Goal: Transaction & Acquisition: Purchase product/service

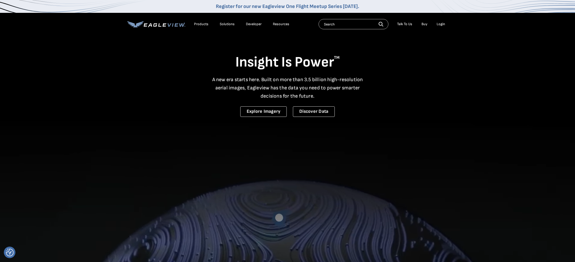
click at [441, 24] on div "Login" at bounding box center [440, 24] width 8 height 5
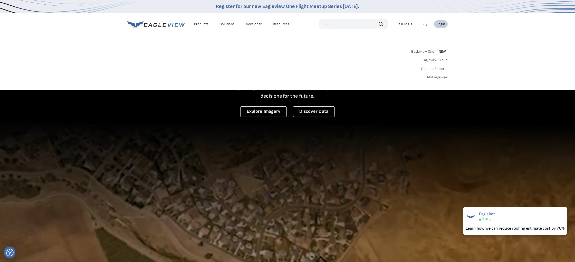
scroll to position [1, 0]
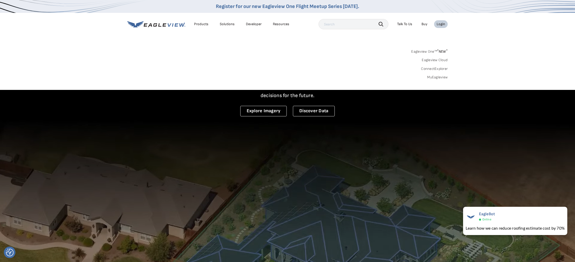
click at [443, 23] on div "Login" at bounding box center [440, 24] width 8 height 5
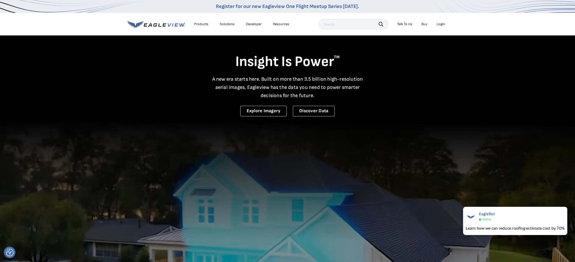
click at [443, 24] on div "Login" at bounding box center [440, 24] width 8 height 5
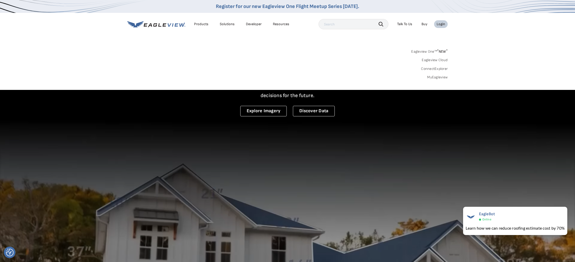
click at [438, 78] on link "MyEagleview" at bounding box center [437, 77] width 21 height 5
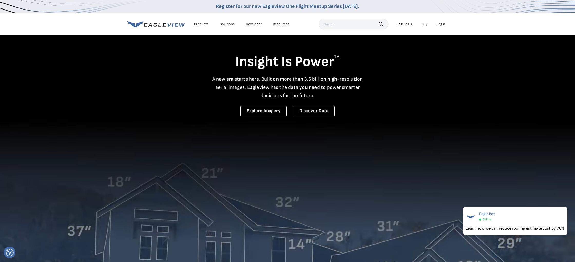
scroll to position [0, 0]
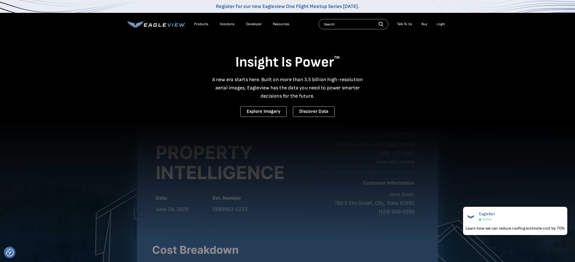
click at [442, 24] on div "Login" at bounding box center [440, 24] width 8 height 5
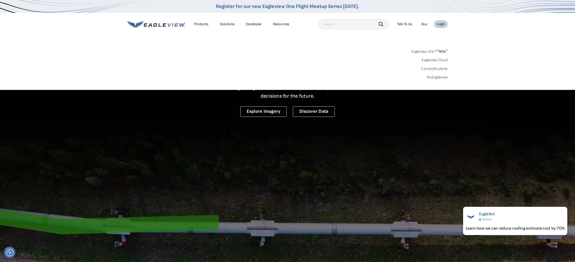
click at [430, 51] on link "Eagleview One™ * NEW *" at bounding box center [429, 51] width 36 height 6
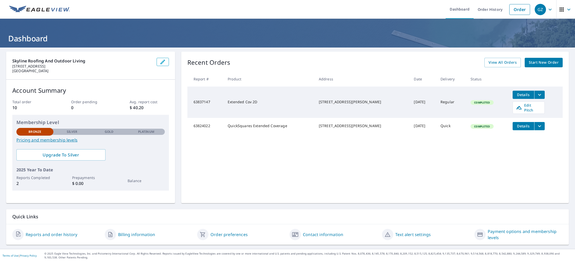
click at [536, 63] on span "Start New Order" at bounding box center [544, 62] width 30 height 6
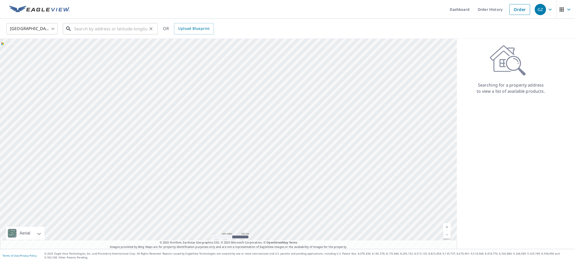
click at [79, 30] on input "text" at bounding box center [110, 29] width 73 height 14
paste input "13730 Butterfly Ln, Houston, TX 77079"
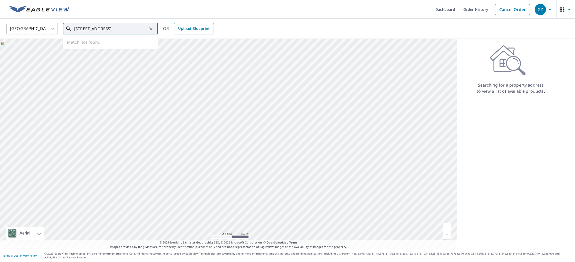
scroll to position [0, 2]
click at [98, 42] on span "13730 Butterfly Ln" at bounding box center [113, 44] width 81 height 6
type input "13730 Butterfly Ln Houston, TX 77079"
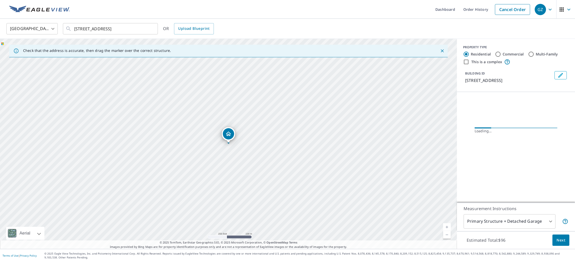
scroll to position [0, 0]
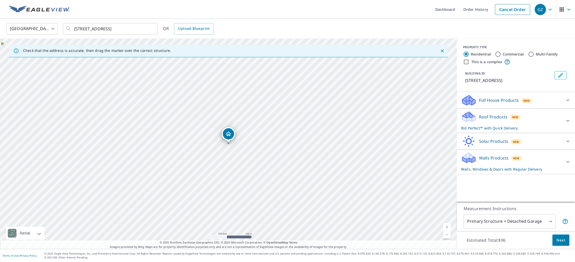
click at [568, 120] on icon at bounding box center [567, 121] width 6 height 6
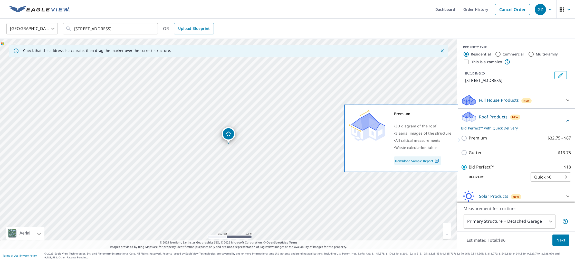
click at [477, 137] on p "Premium" at bounding box center [478, 138] width 18 height 6
click at [469, 137] on input "Premium $32.75 - $87" at bounding box center [465, 138] width 8 height 6
checkbox input "true"
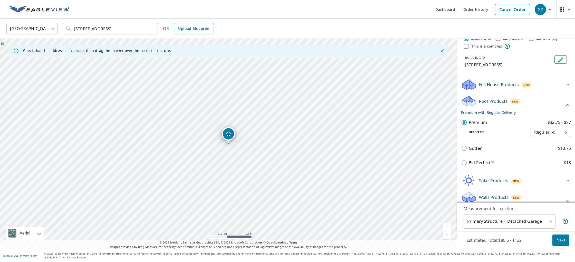
scroll to position [27, 0]
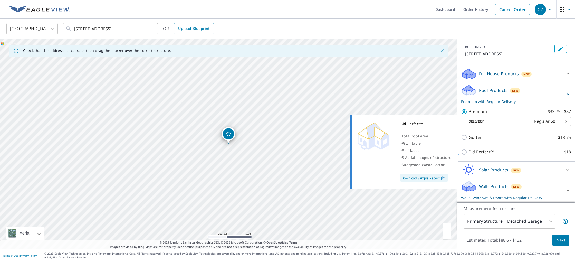
click at [477, 152] on p "Bid Perfect™" at bounding box center [481, 152] width 25 height 6
click at [469, 152] on input "Bid Perfect™ $18" at bounding box center [465, 152] width 8 height 6
checkbox input "true"
checkbox input "false"
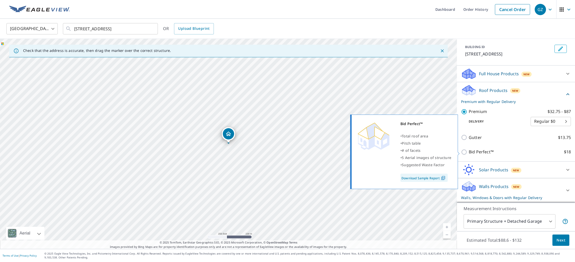
scroll to position [19, 0]
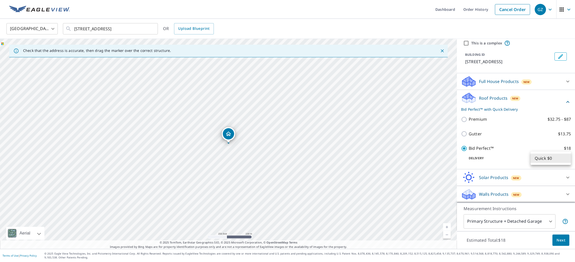
click at [560, 159] on body "GZ GZ Dashboard Order History Cancel Order GZ United States US ​ 13730 Butterfl…" at bounding box center [287, 131] width 575 height 262
click at [557, 158] on li "Quick $0" at bounding box center [550, 157] width 40 height 9
click at [560, 240] on span "Next" at bounding box center [560, 240] width 9 height 6
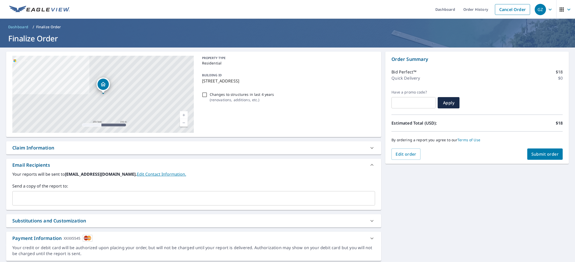
scroll to position [16, 0]
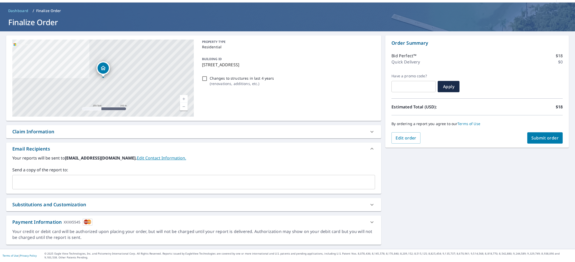
click at [371, 223] on icon at bounding box center [372, 222] width 6 height 6
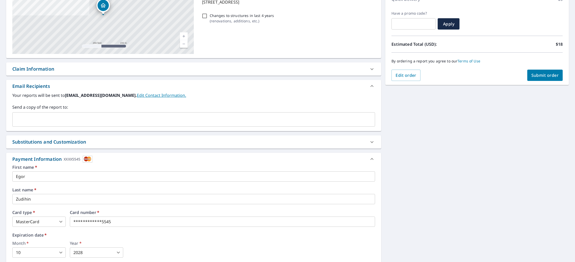
scroll to position [126, 0]
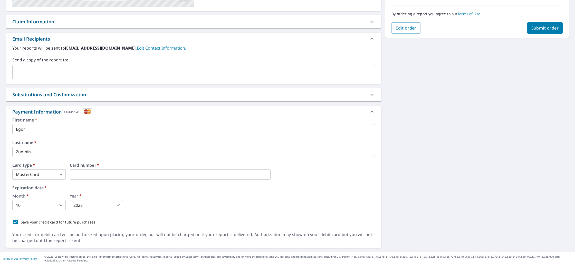
click at [141, 101] on div "13730 Butterfly Ln Houston, TX 77079 Aerial Road A standard road map Aerial A d…" at bounding box center [193, 87] width 375 height 322
click at [55, 171] on body "GZ GZ Dashboard Order History Cancel Order GZ Dashboard / Finalize Order Finali…" at bounding box center [287, 131] width 575 height 262
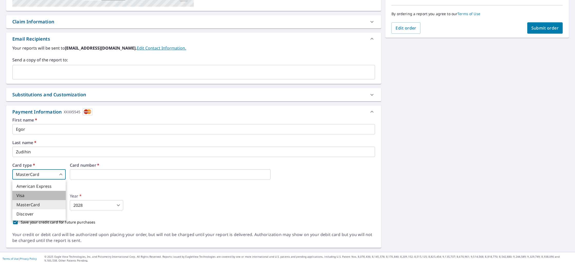
click at [48, 197] on li "Visa" at bounding box center [38, 195] width 53 height 9
checkbox input "true"
type input "2"
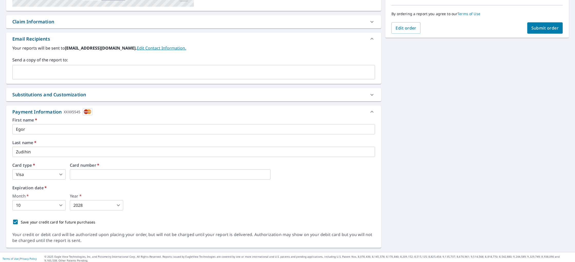
click at [153, 193] on div "Expiration date   * Month   * 10 10 ​ Year   * 2028 2028 ​" at bounding box center [193, 198] width 363 height 25
click at [51, 207] on body "GZ GZ Dashboard Order History Cancel Order GZ Dashboard / Finalize Order Finali…" at bounding box center [287, 131] width 575 height 262
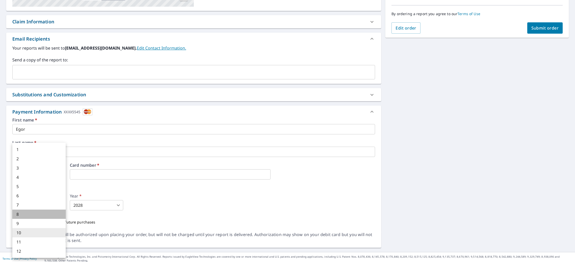
click at [43, 213] on li "8" at bounding box center [38, 213] width 53 height 9
checkbox input "true"
type input "8"
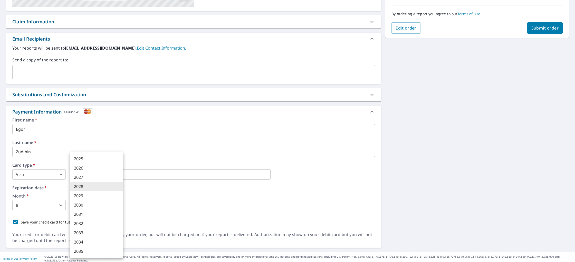
click at [89, 202] on body "GZ GZ Dashboard Order History Cancel Order GZ Dashboard / Finalize Order Finali…" at bounding box center [287, 131] width 575 height 262
click at [91, 206] on li "2030" at bounding box center [96, 204] width 53 height 9
checkbox input "true"
type input "2030"
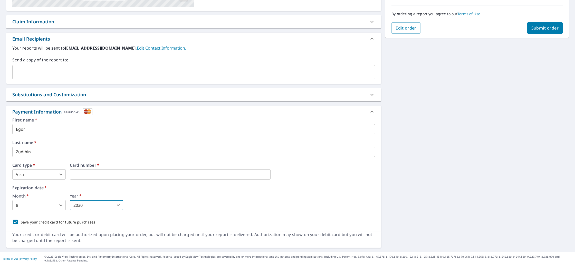
click at [171, 204] on div "Month   * 8 8 ​ Year   * 2030 2030 ​" at bounding box center [193, 202] width 363 height 16
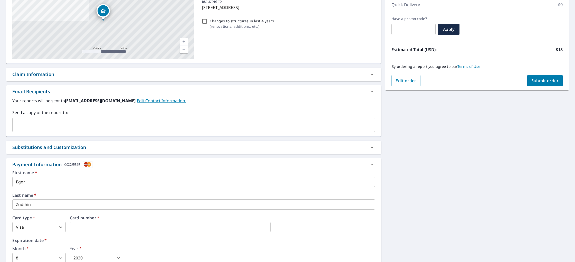
scroll to position [42, 0]
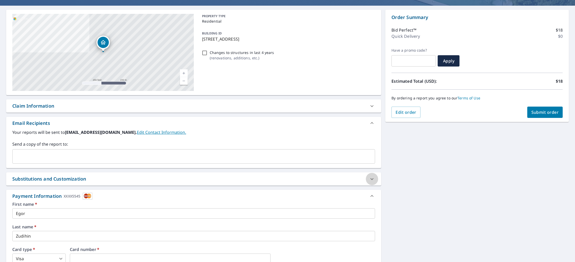
click at [369, 177] on icon at bounding box center [372, 179] width 6 height 6
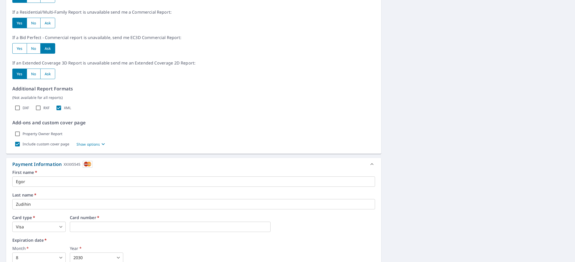
scroll to position [291, 0]
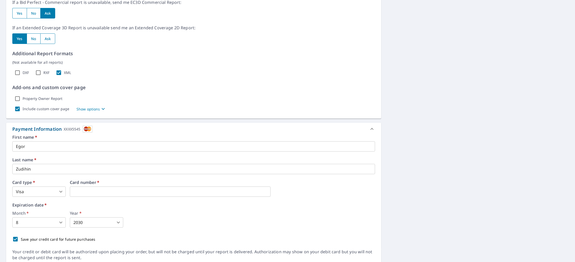
click at [91, 110] on p "Show options" at bounding box center [88, 108] width 24 height 5
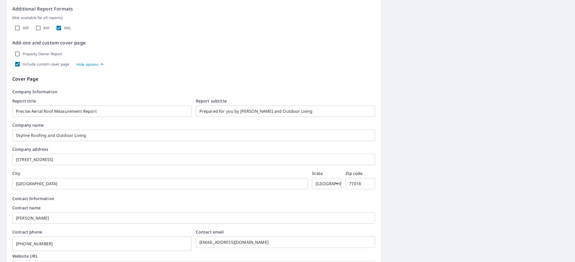
scroll to position [391, 0]
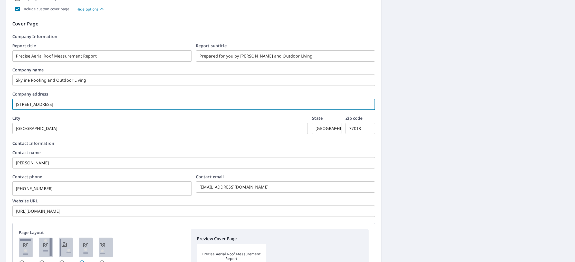
drag, startPoint x: 126, startPoint y: 105, endPoint x: 7, endPoint y: 103, distance: 118.6
click at [7, 103] on div "Roof measurement report substitutions If a Bid Perfect - Residential Report is …" at bounding box center [193, 108] width 375 height 544
checkbox input "true"
type input "2"
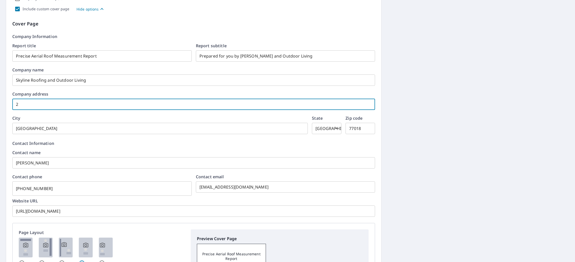
checkbox input "true"
type input "23"
checkbox input "true"
type input "2301"
checkbox input "true"
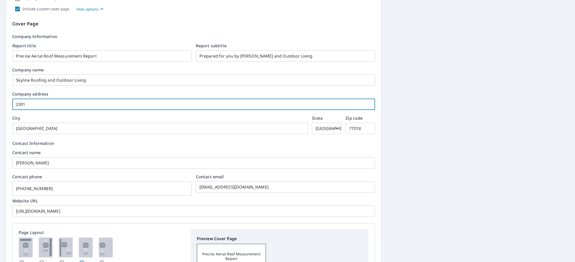
type input "2301"
checkbox input "true"
type input "2301 P"
checkbox input "true"
type input "2301 Po"
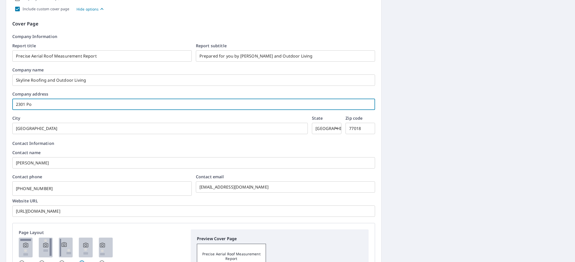
checkbox input "true"
type input "2301 Pot"
checkbox input "true"
type input "2301 Poto"
checkbox input "true"
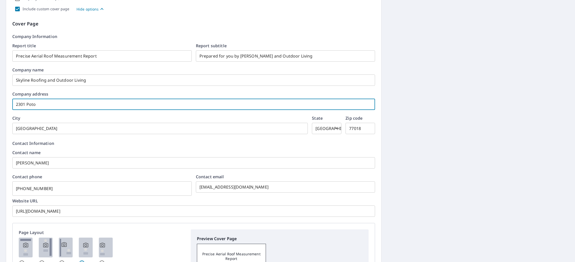
type input "2301 Potom"
checkbox input "true"
type input "2301 Potoma"
checkbox input "true"
type input "2301 Potoma"
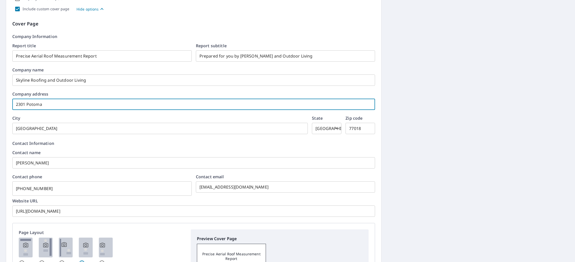
checkbox input "true"
type input "2301 Potoma"
checkbox input "true"
type input "2301 Potomac"
checkbox input "true"
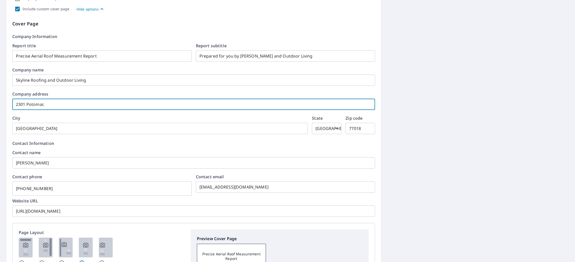
type input "2301 Potomac"
checkbox input "true"
type input "2301 Potomac D"
checkbox input "true"
type input "2301 Potomac Dr"
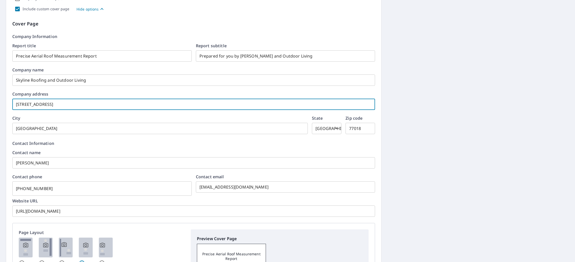
checkbox input "true"
type input "2301 Potomac Dr,"
checkbox input "true"
type input "2301 Potomac Dr,"
checkbox input "true"
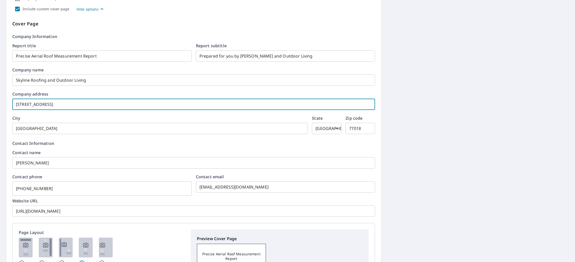
type input "2301 Potomac Dr, U"
checkbox input "true"
type input "2301 Potomac Dr, Un"
checkbox input "true"
type input "2301 Potomac Dr, Uni"
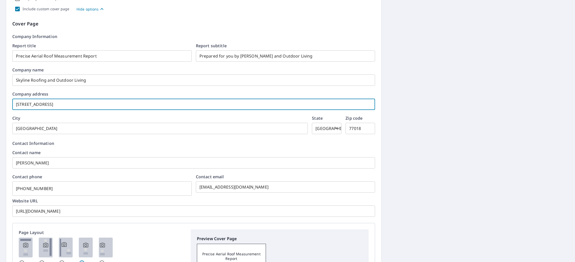
checkbox input "true"
type input "2301 Potomac Dr, Unit"
checkbox input "true"
type input "2301 Potomac Dr, Unit"
checkbox input "true"
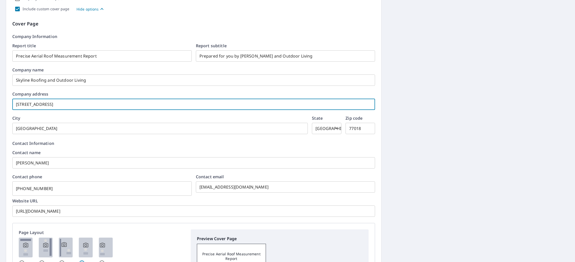
type input "2301 Potomac Dr, Unit A"
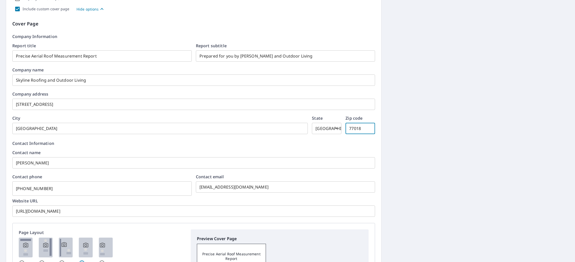
checkbox input "true"
type input "7"
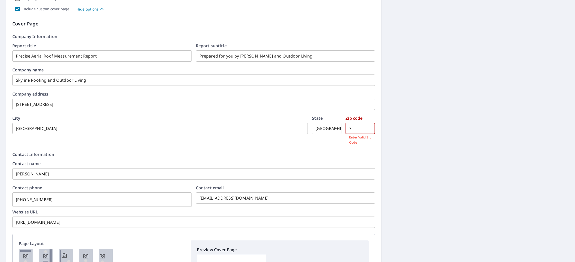
checkbox input "true"
type input "77"
checkbox input "true"
type input "770"
checkbox input "true"
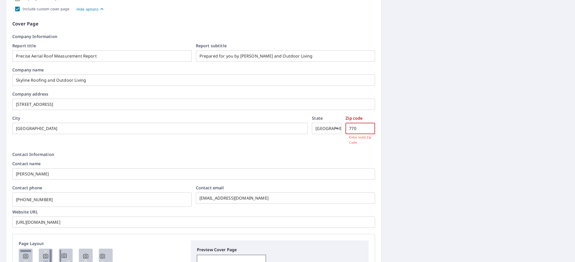
type input "7705"
checkbox input "true"
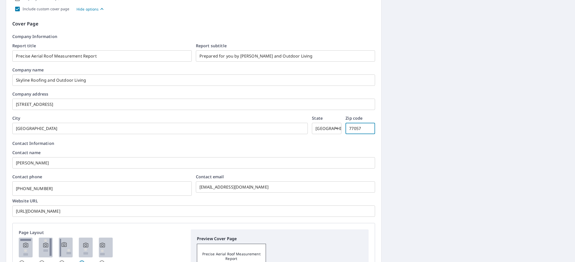
type input "77057"
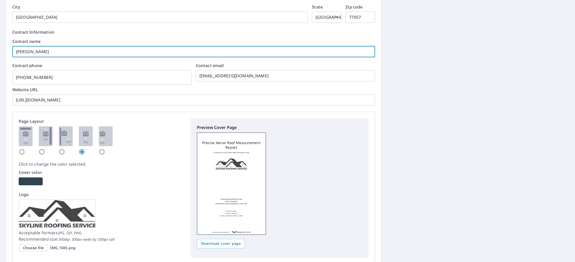
scroll to position [468, 0]
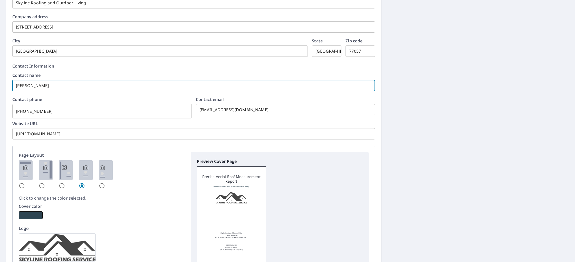
click at [122, 69] on div "Contact Information Contact name George Zudihin ​ Contact phone 713-597-2587 ​ …" at bounding box center [193, 101] width 363 height 76
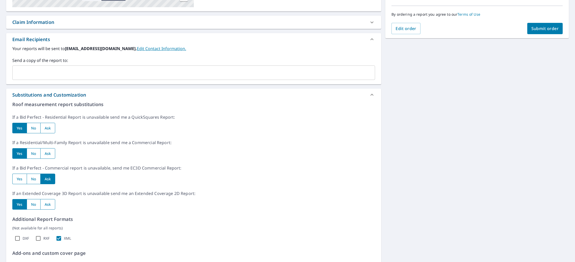
scroll to position [0, 0]
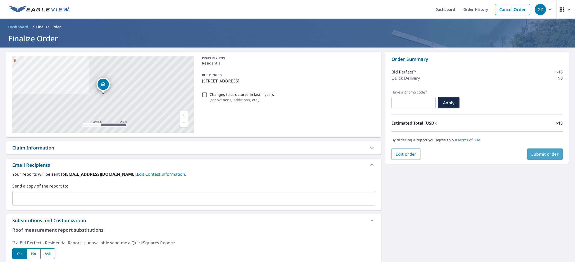
click at [544, 153] on span "Submit order" at bounding box center [544, 154] width 27 height 6
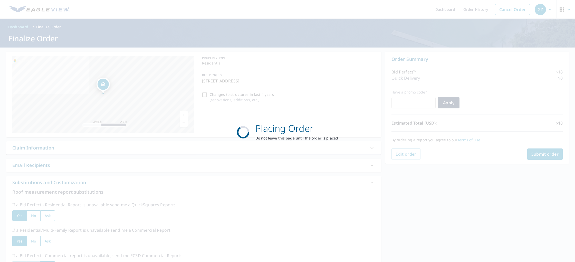
checkbox input "true"
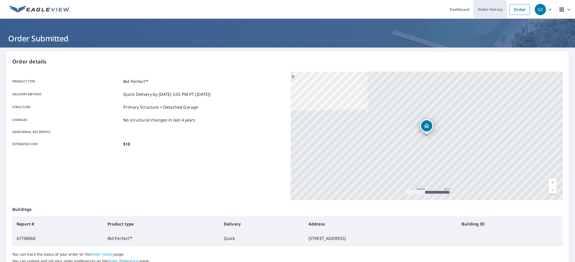
scroll to position [0, 0]
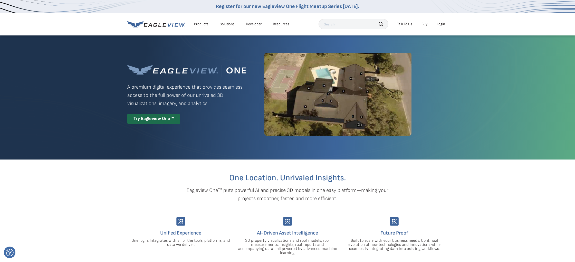
click at [151, 120] on div "Try Eagleview One™" at bounding box center [153, 119] width 53 height 10
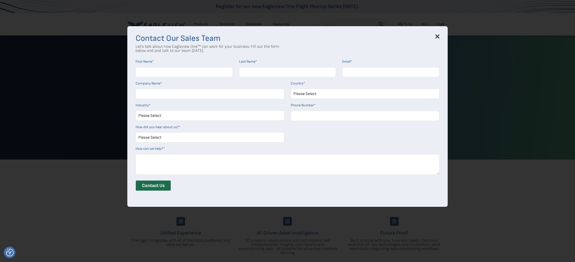
click at [172, 72] on input "First Name *" at bounding box center [183, 72] width 97 height 10
type input "Egor"
type input "Zudihin"
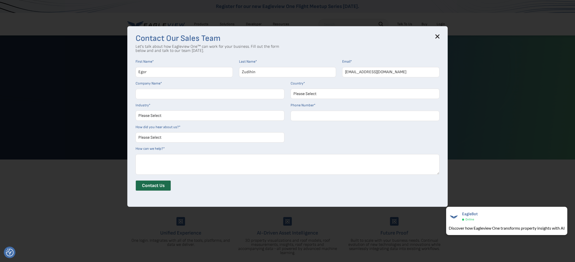
type input "info@srols.com"
type input "Skyline Roofing and Outdoor Living"
click at [331, 94] on select "Please Select United States Canada Australia India United Kingdom Other Aruba C…" at bounding box center [364, 94] width 149 height 10
select select "[GEOGRAPHIC_DATA]"
click at [290, 89] on select "Please Select United States Canada Australia India United Kingdom Other Aruba C…" at bounding box center [364, 94] width 149 height 10
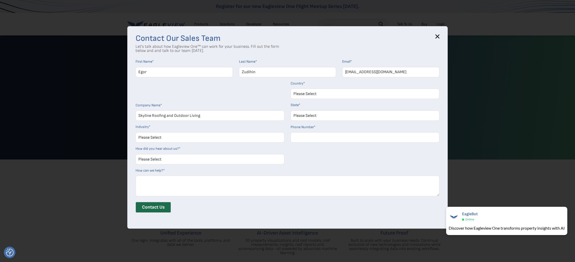
click at [234, 116] on input "Skyline Roofing and Outdoor Living" at bounding box center [209, 115] width 149 height 10
click at [317, 115] on select "Please Select Alabama Alaska Alberta Arizona Arkansas British Columbia Californ…" at bounding box center [364, 115] width 149 height 10
select select "Texas"
click at [290, 110] on select "Please Select Alabama Alaska Alberta Arizona Arkansas British Columbia Californ…" at bounding box center [364, 115] width 149 height 10
click at [302, 140] on input "Phone Number *" at bounding box center [364, 137] width 149 height 10
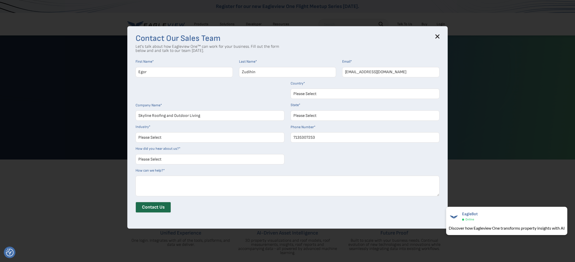
type input "7135307253"
click at [158, 139] on select "Please Select Architects & Engineering Construction Electric/Gas Utilities Gove…" at bounding box center [209, 137] width 149 height 10
select select "Other"
click at [135, 132] on select "Please Select Architects & Engineering Construction Electric/Gas Utilities Gove…" at bounding box center [209, 137] width 149 height 10
drag, startPoint x: 438, startPoint y: 35, endPoint x: 430, endPoint y: 40, distance: 10.0
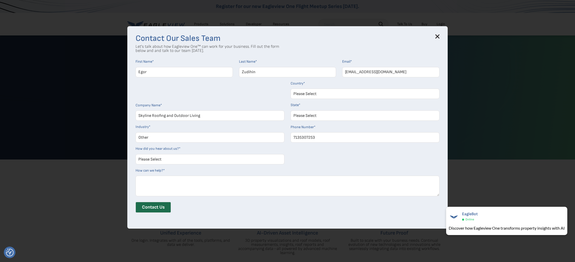
click at [438, 35] on icon at bounding box center [437, 36] width 3 height 3
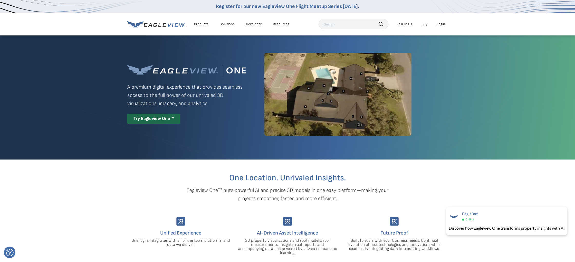
click at [222, 24] on div "Solutions" at bounding box center [227, 24] width 15 height 5
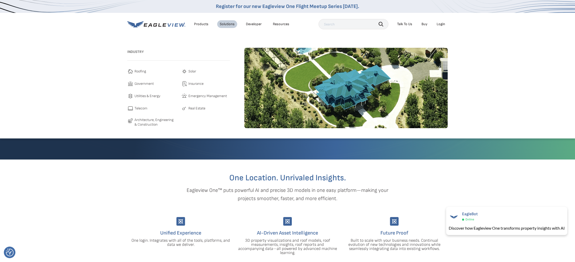
click at [142, 71] on span "Roofing" at bounding box center [140, 71] width 12 height 6
